Goal: Task Accomplishment & Management: Use online tool/utility

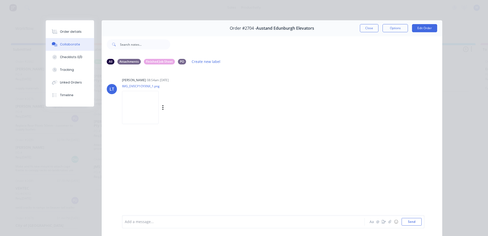
scroll to position [4, 0]
click at [369, 27] on button "Close" at bounding box center [369, 28] width 19 height 8
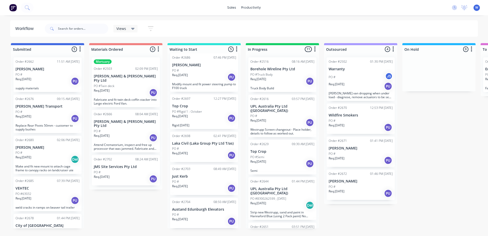
click at [203, 82] on p "Modify mount and fit power steering pump to F100 truck" at bounding box center [204, 86] width 64 height 8
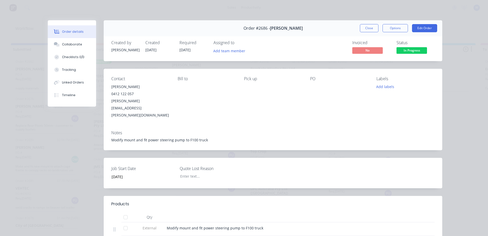
click at [182, 49] on span "[DATE]" at bounding box center [185, 50] width 11 height 5
click at [184, 51] on span "[DATE]" at bounding box center [185, 50] width 11 height 5
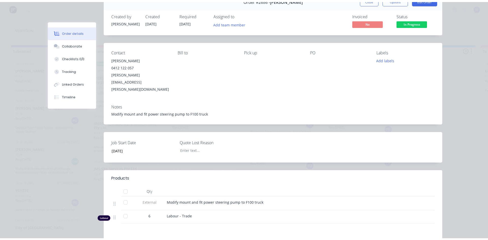
scroll to position [0, 0]
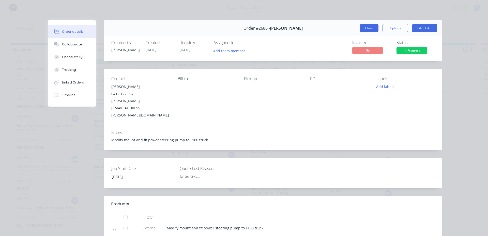
click at [365, 27] on button "Close" at bounding box center [369, 28] width 19 height 8
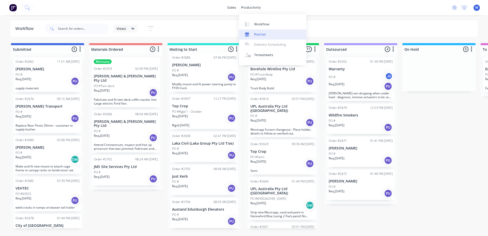
click at [262, 33] on div "Planner" at bounding box center [260, 34] width 12 height 5
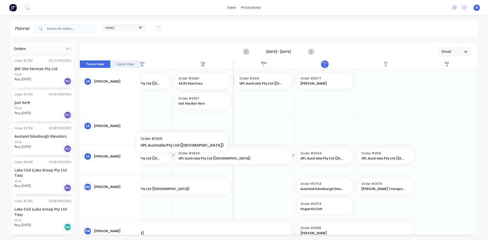
scroll to position [171, 93]
